Goal: Task Accomplishment & Management: Complete application form

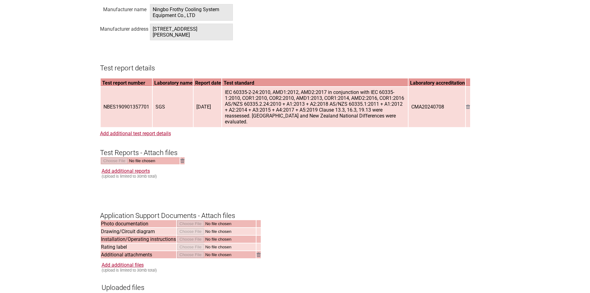
scroll to position [898, 0]
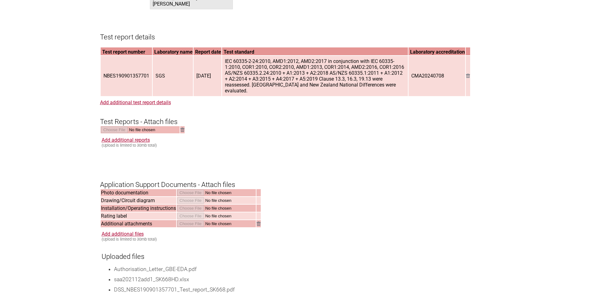
click at [403, 188] on h3 "Application Support Documents - Attach files" at bounding box center [295, 179] width 390 height 19
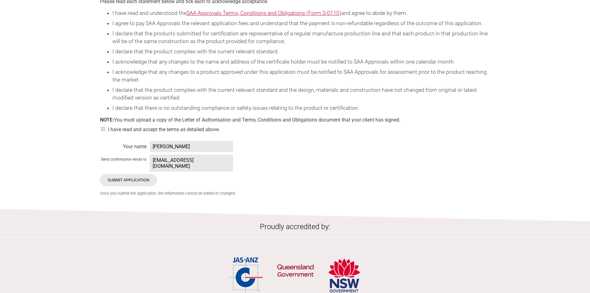
scroll to position [1425, 0]
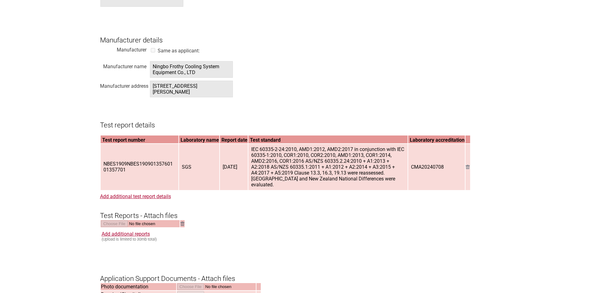
scroll to position [898, 0]
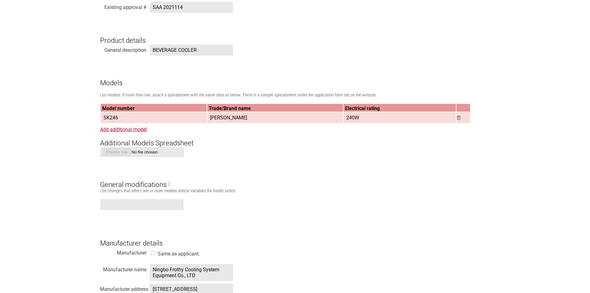
scroll to position [557, 0]
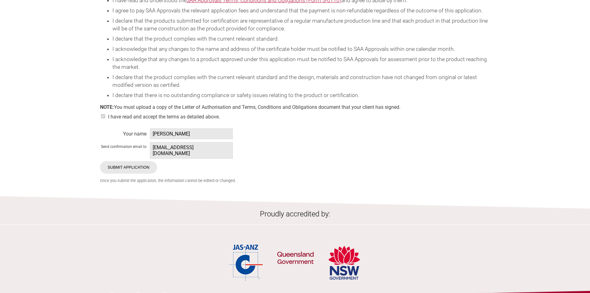
scroll to position [1403, 0]
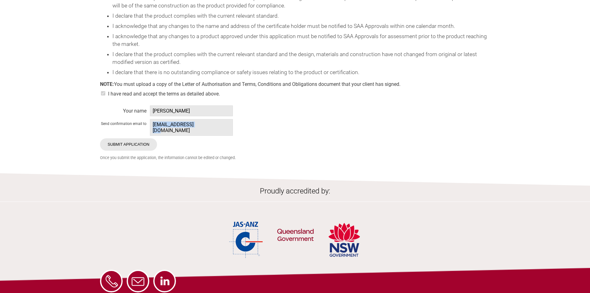
drag, startPoint x: 203, startPoint y: 138, endPoint x: 153, endPoint y: 138, distance: 50.5
click at [153, 136] on span "[EMAIL_ADDRESS][DOMAIN_NAME]" at bounding box center [191, 127] width 83 height 17
copy span "[EMAIL_ADDRESS][DOMAIN_NAME]"
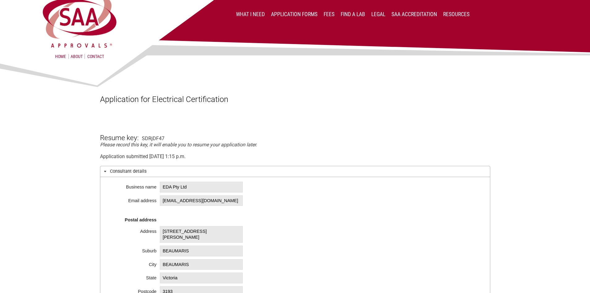
scroll to position [0, 0]
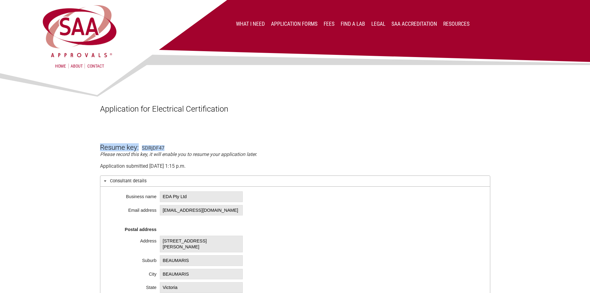
drag, startPoint x: 165, startPoint y: 147, endPoint x: 100, endPoint y: 147, distance: 64.7
copy form "Resume key: SDRjDF47"
